Goal: Find specific page/section: Find specific page/section

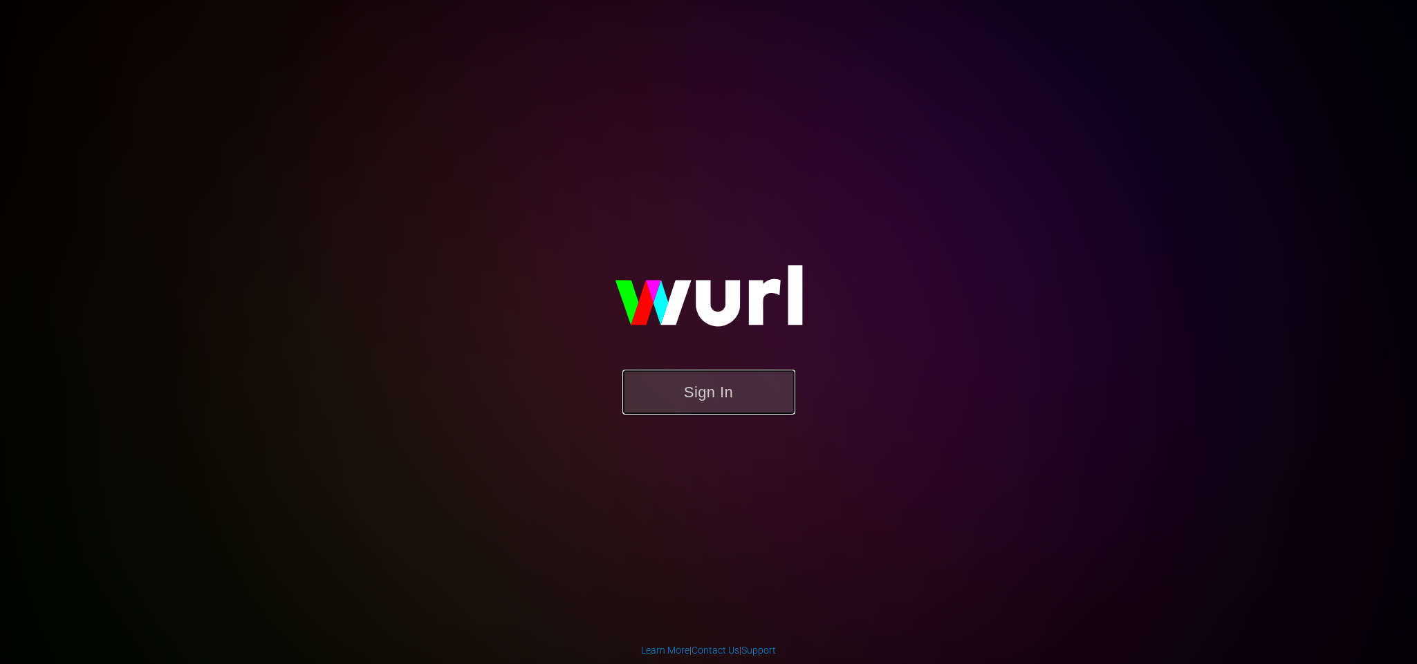
click at [681, 382] on button "Sign In" at bounding box center [708, 392] width 173 height 45
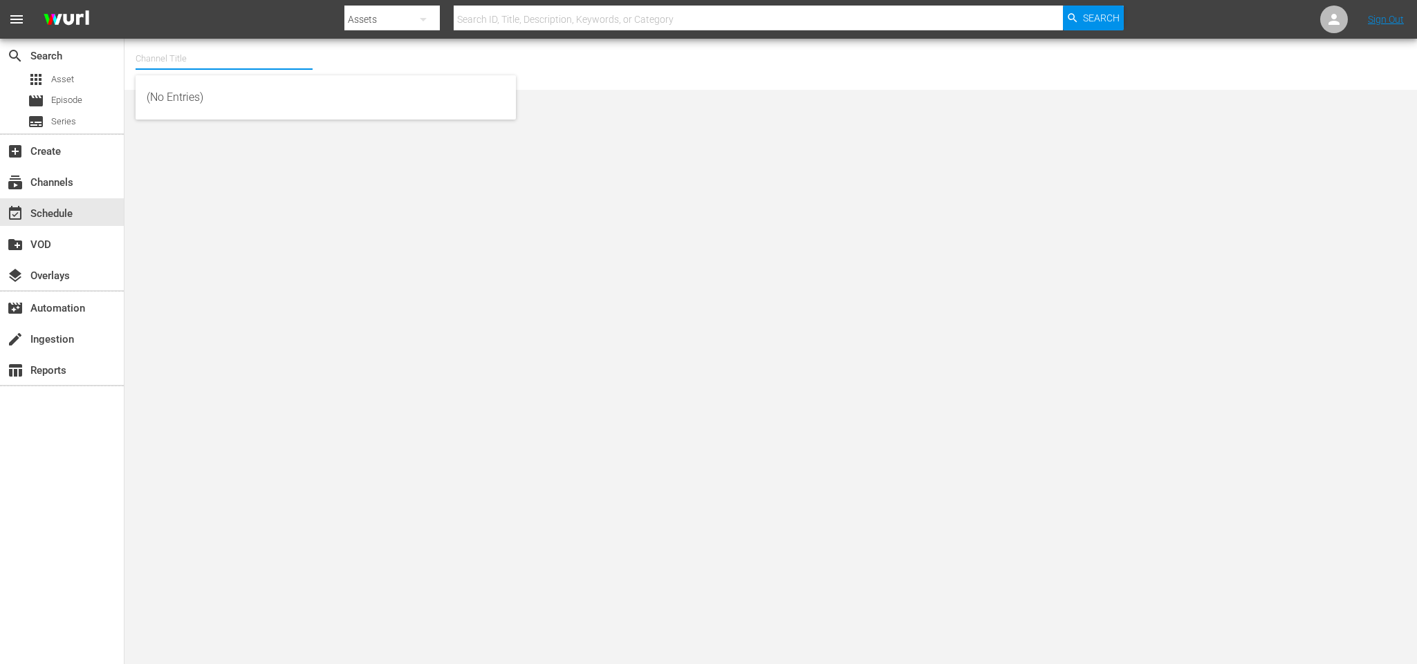
click at [214, 55] on input "text" at bounding box center [224, 58] width 177 height 33
click at [69, 95] on span "Episode" at bounding box center [66, 100] width 31 height 14
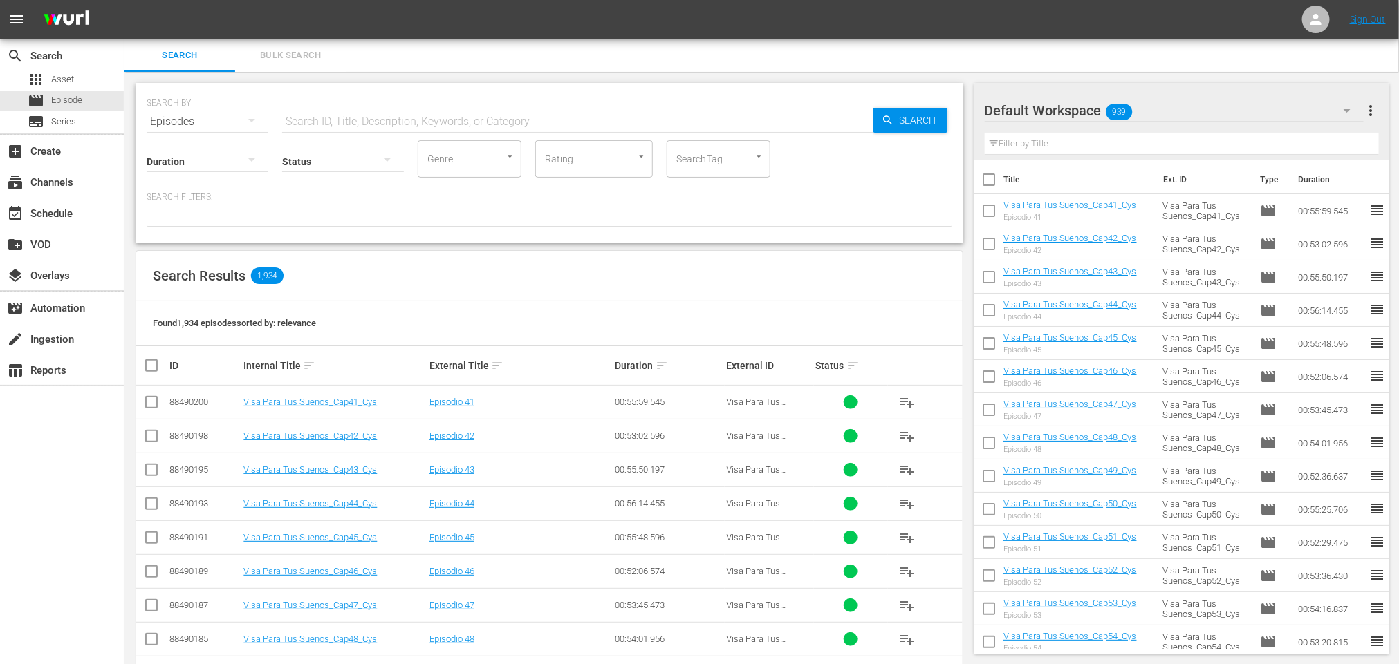
click at [322, 116] on input "text" at bounding box center [577, 121] width 591 height 33
type input "vive"
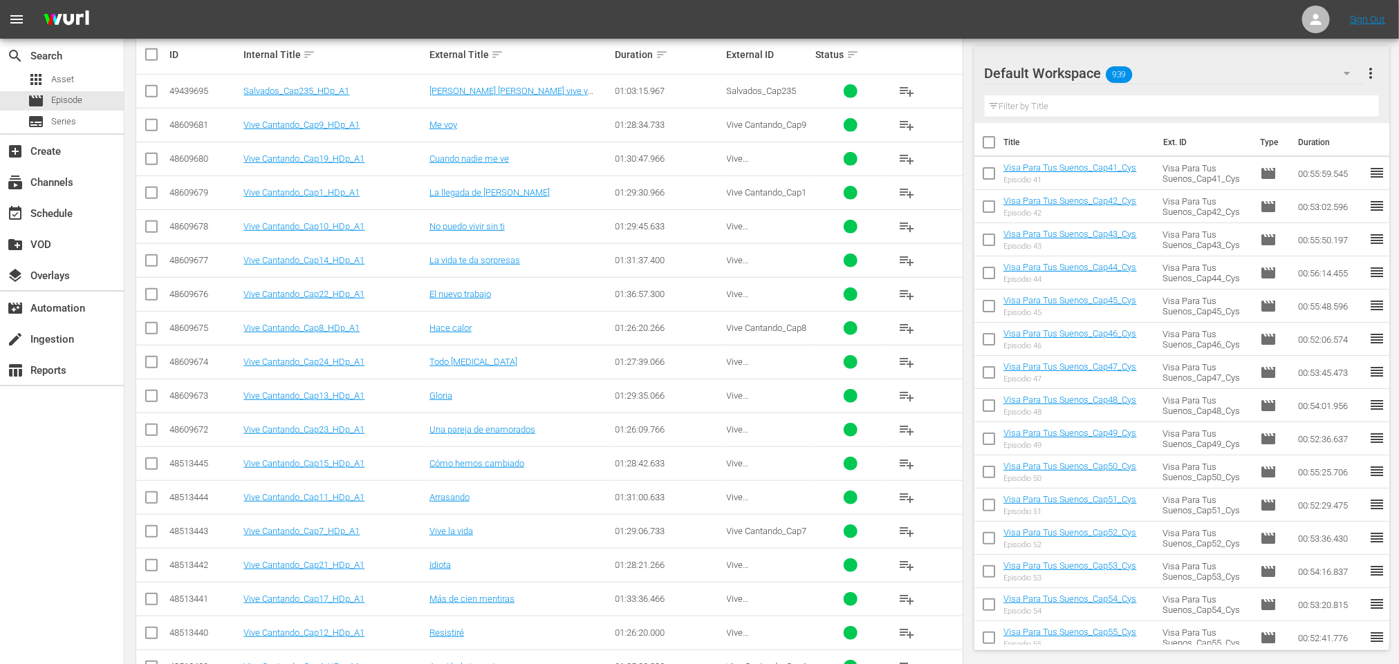
scroll to position [415, 0]
